Goal: Check status

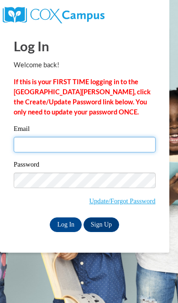
click at [106, 144] on input "Email" at bounding box center [85, 145] width 142 height 16
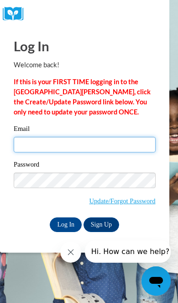
type input "belinda_ellis@live.com"
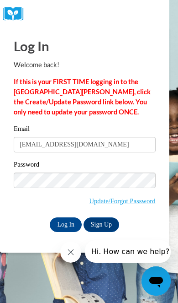
click at [66, 224] on input "Log In" at bounding box center [66, 224] width 32 height 15
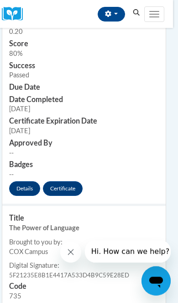
scroll to position [442, 5]
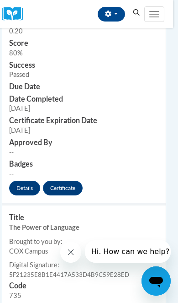
click at [71, 181] on link "Certificate" at bounding box center [63, 188] width 40 height 15
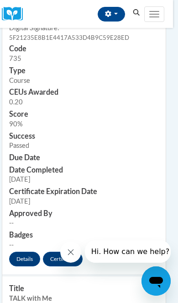
scroll to position [678, 5]
click at [70, 251] on link "Certificate" at bounding box center [63, 258] width 40 height 15
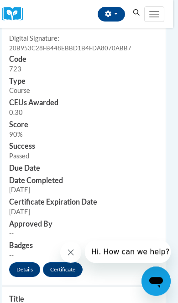
scroll to position [975, 5]
click at [68, 262] on link "Certificate" at bounding box center [63, 269] width 40 height 15
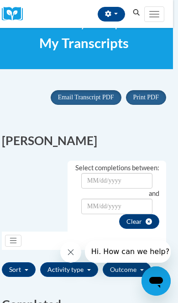
scroll to position [0, 5]
